Goal: Find specific page/section: Find specific page/section

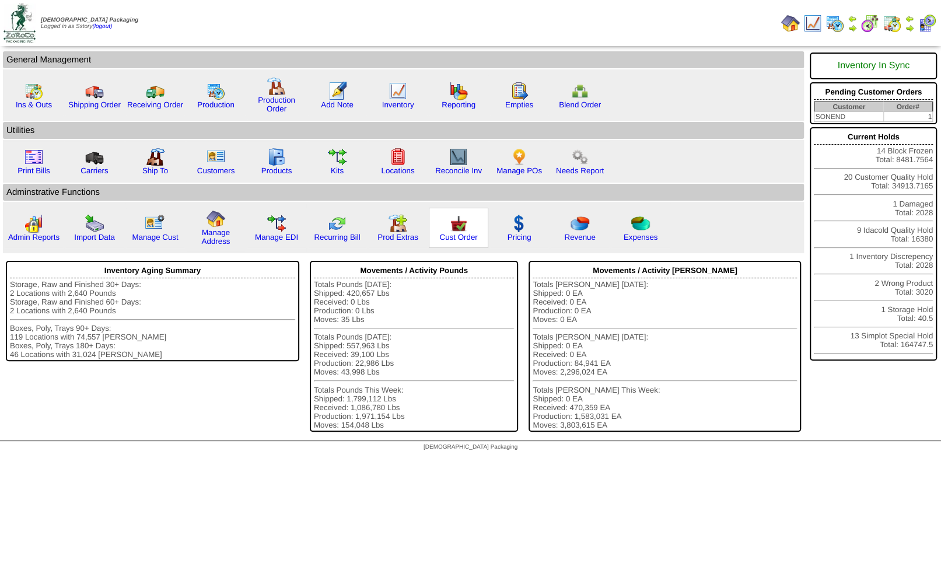
click at [457, 229] on img at bounding box center [458, 223] width 19 height 19
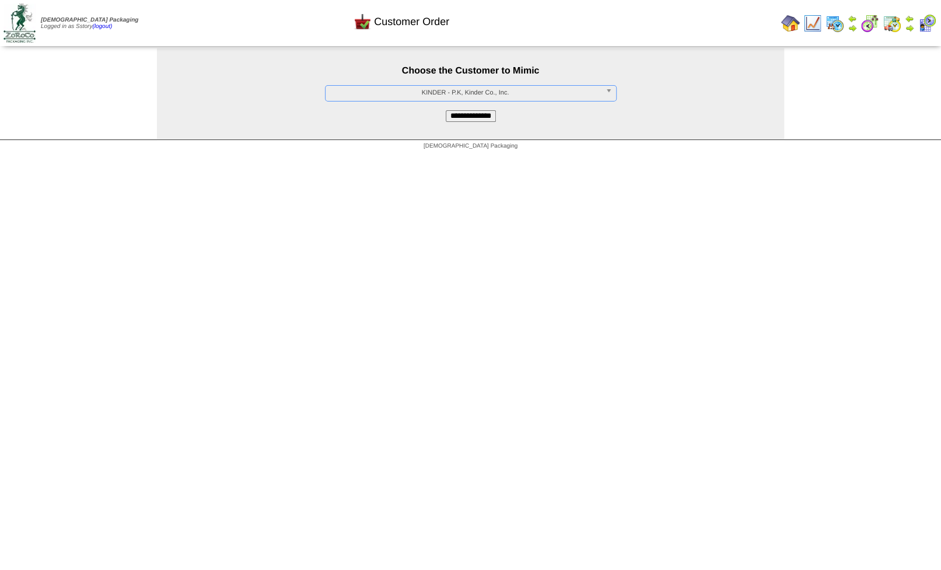
scroll to position [70, 0]
click at [451, 113] on input "**********" at bounding box center [471, 116] width 50 height 12
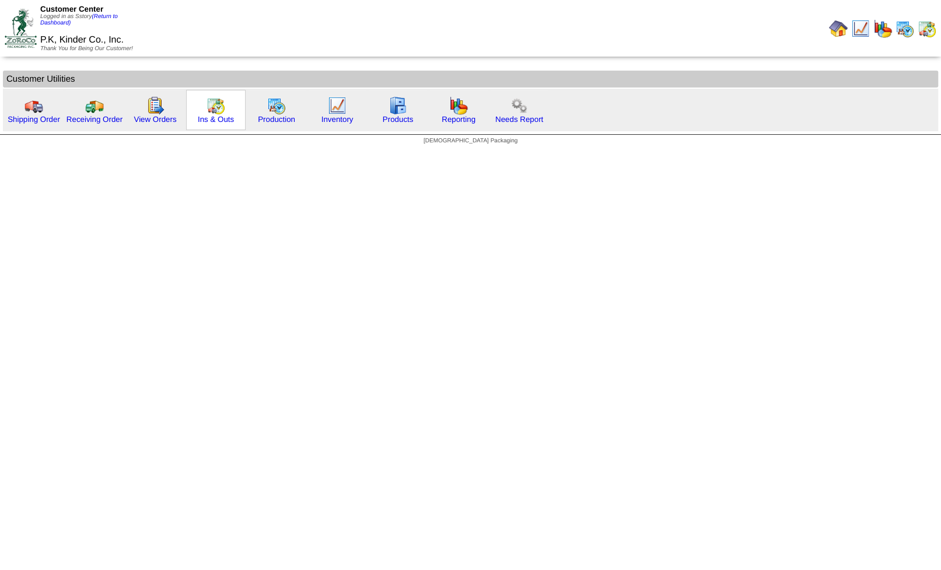
click at [217, 107] on img at bounding box center [216, 105] width 19 height 19
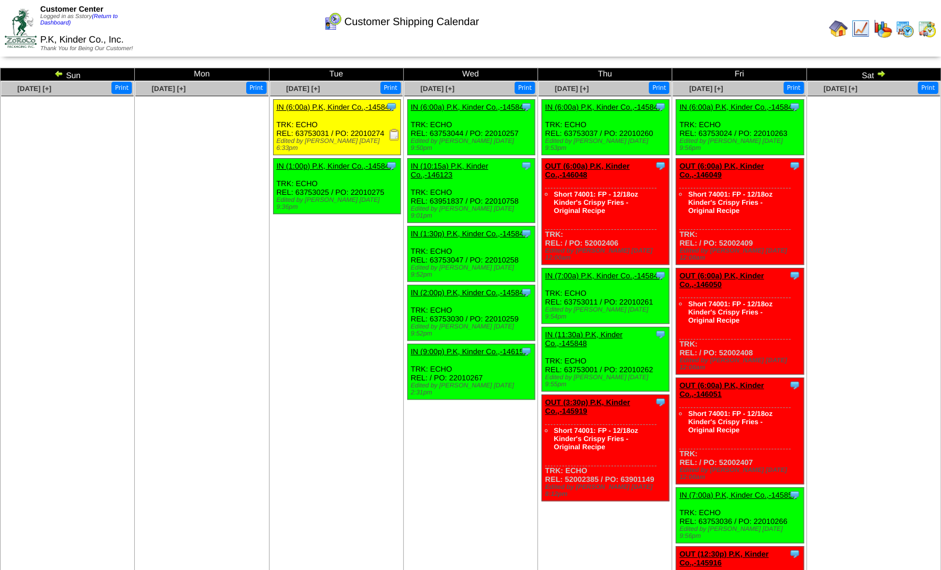
click at [902, 30] on img at bounding box center [905, 28] width 19 height 19
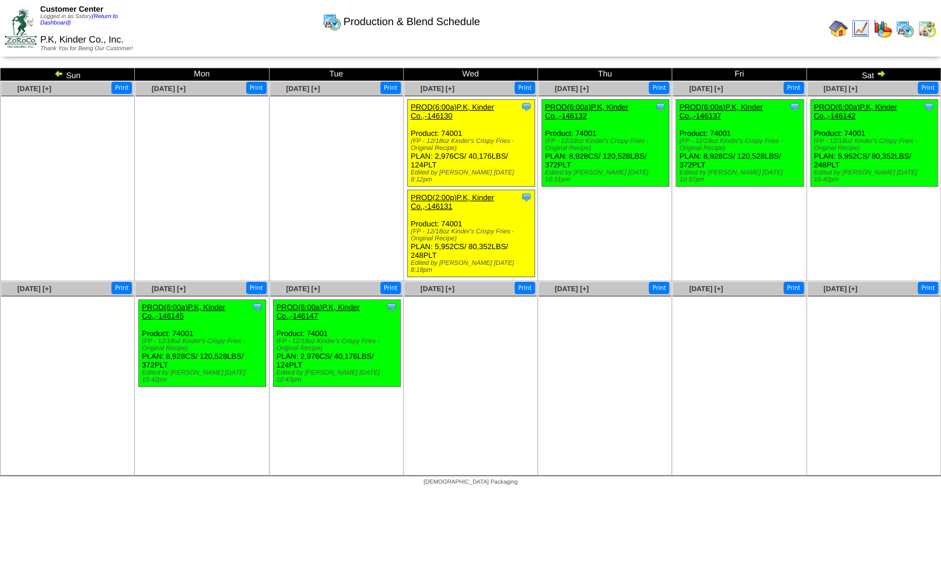
click at [925, 32] on img at bounding box center [927, 28] width 19 height 19
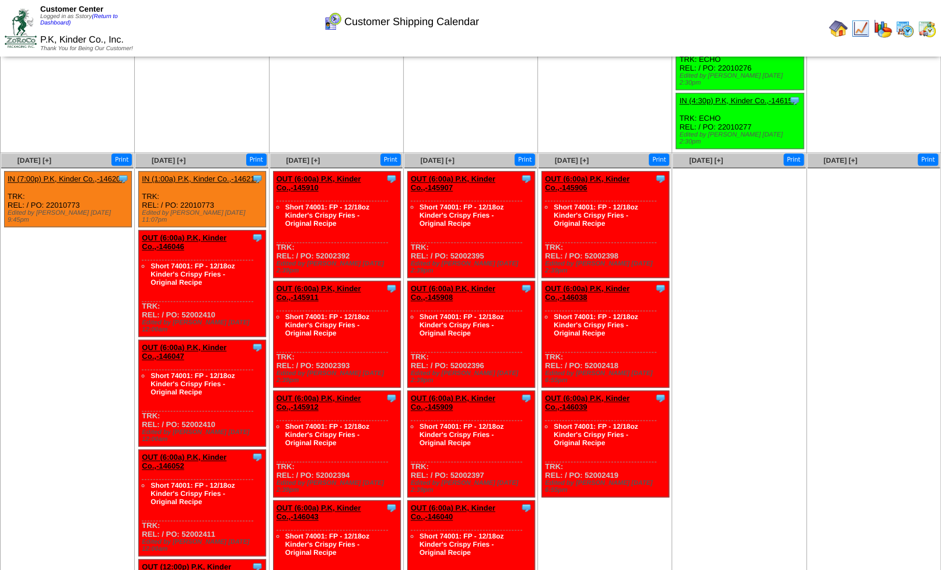
scroll to position [841, 0]
